Goal: Browse casually

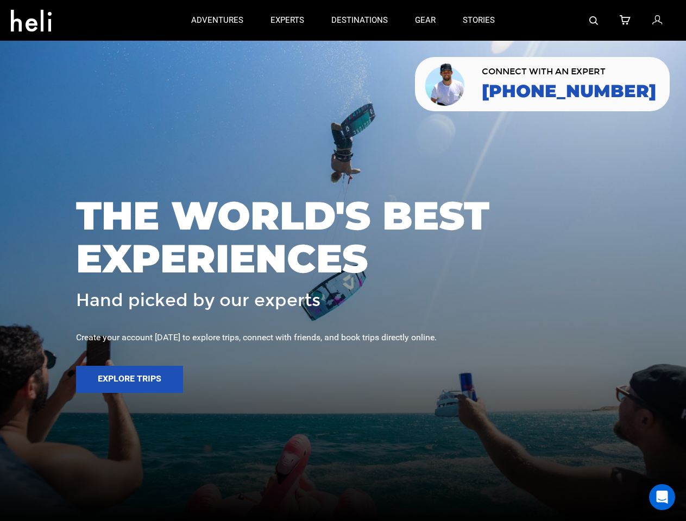
click at [343, 261] on span "THE WORLD'S BEST EXPERIENCES" at bounding box center [343, 237] width 534 height 86
click at [31, 17] on icon at bounding box center [31, 17] width 41 height 17
click at [594, 20] on img at bounding box center [593, 20] width 9 height 9
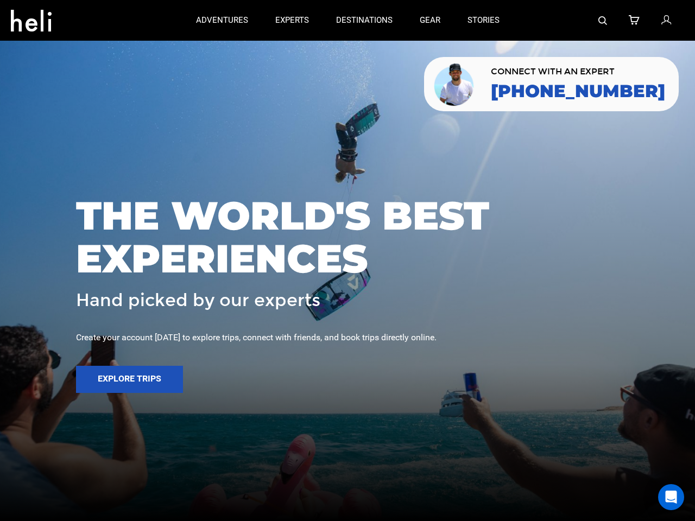
click at [343, 261] on span "THE WORLD'S BEST EXPERIENCES" at bounding box center [347, 237] width 543 height 86
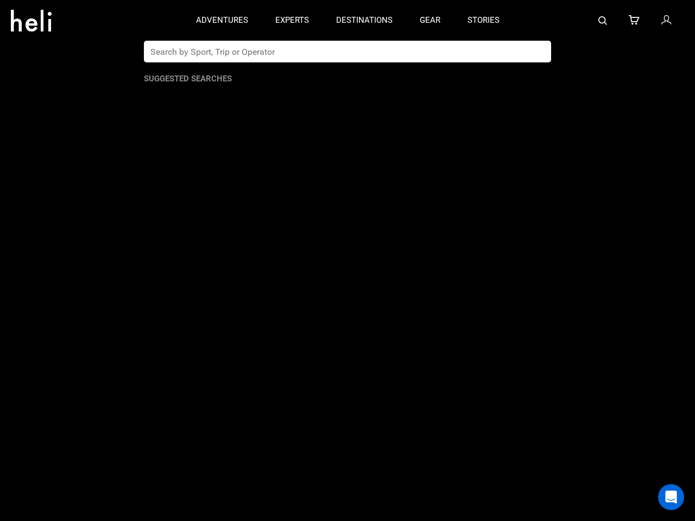
click at [129, 380] on button "Explore Trips" at bounding box center [129, 379] width 107 height 27
click at [662, 498] on div "Open Intercom Messenger" at bounding box center [671, 498] width 26 height 26
